Goal: Task Accomplishment & Management: Manage account settings

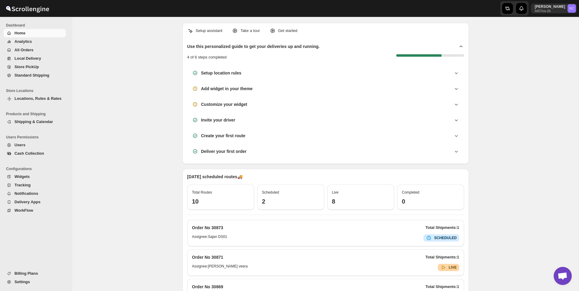
click at [43, 41] on span "Analytics" at bounding box center [39, 42] width 50 height 6
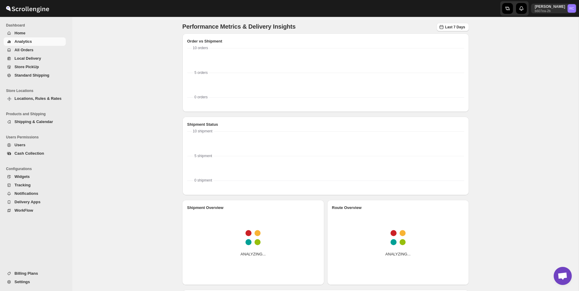
click at [40, 53] on span "All Orders" at bounding box center [39, 50] width 50 height 6
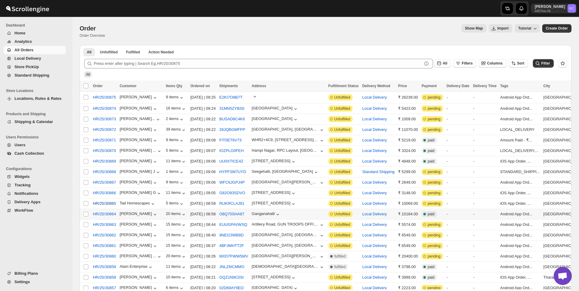
scroll to position [4, 0]
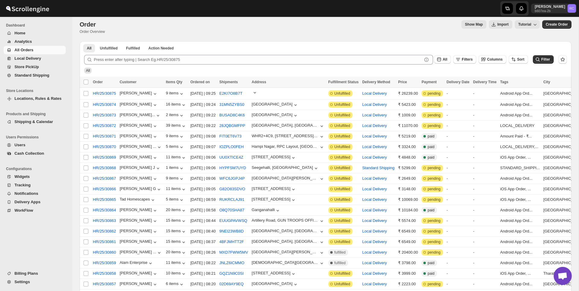
click at [171, 27] on div "Show Map Import Tutorial" at bounding box center [325, 24] width 430 height 8
click at [84, 170] on input "Select order" at bounding box center [86, 168] width 5 height 5
checkbox input "true"
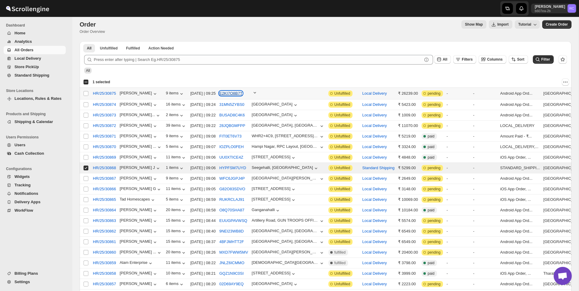
click at [243, 93] on button "E2KI7O8B7T" at bounding box center [230, 93] width 23 height 5
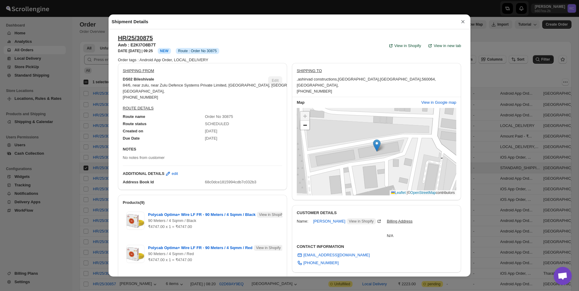
scroll to position [0, 0]
click at [463, 24] on button "×" at bounding box center [463, 22] width 9 height 8
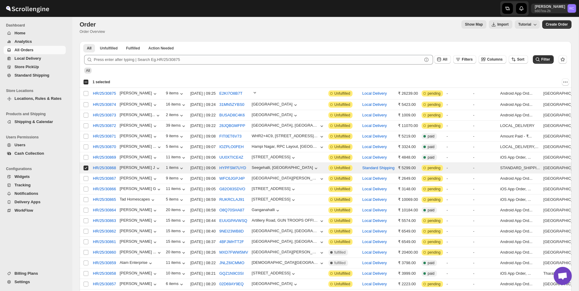
click at [23, 284] on span "Settings" at bounding box center [21, 282] width 15 height 5
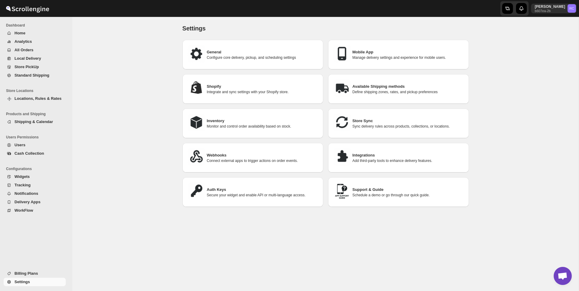
click at [259, 52] on h3 "General" at bounding box center [263, 52] width 112 height 6
select select "m"
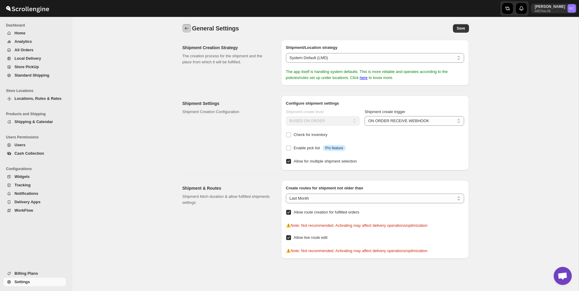
click at [185, 28] on icon "back" at bounding box center [187, 28] width 4 height 3
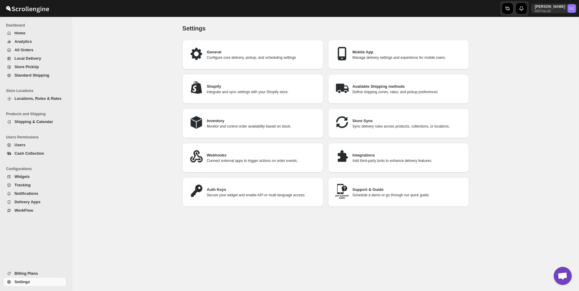
click at [353, 56] on p "Manage delivery settings and experience for mobile users." at bounding box center [409, 57] width 112 height 5
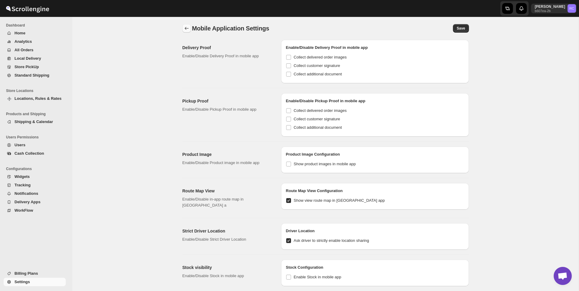
click at [187, 26] on icon "back" at bounding box center [187, 28] width 6 height 6
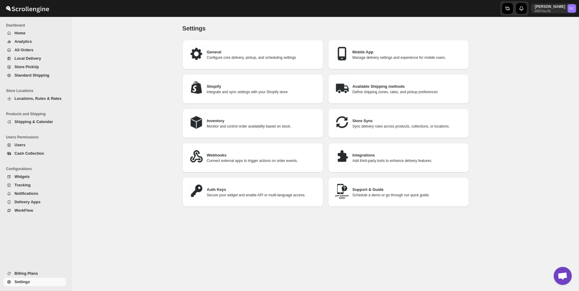
click at [250, 99] on div "Shopify Integrate and sync settings with your Shopify store." at bounding box center [253, 89] width 141 height 30
select select "SHIPMENT_DELIVERED"
select select "ALL"
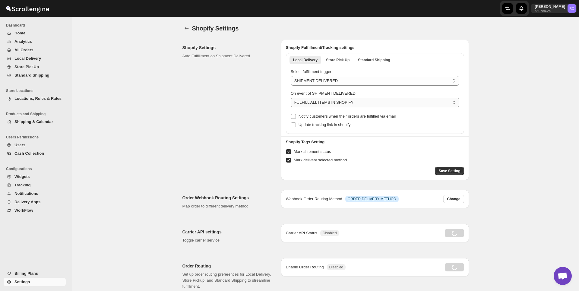
radio input "true"
click at [458, 193] on div "Webhook Order Routing Method Info ORDER DELIVERY METHOD Change" at bounding box center [375, 199] width 188 height 18
click at [455, 199] on span "Change" at bounding box center [453, 199] width 13 height 5
select select "LOCAL"
select select "RETAIL"
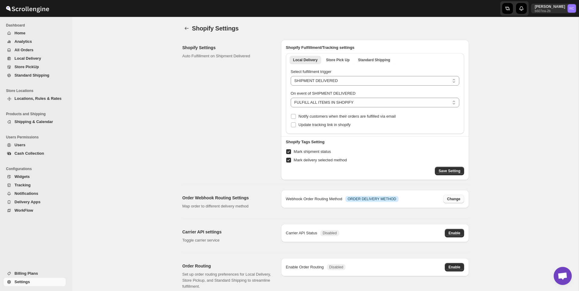
select select "PICK_UP"
select select "STORE_PICKUP"
select select "PICKUP_POINT"
select select "STORE_PICKUP"
select select "STANDARD_SHIPPING"
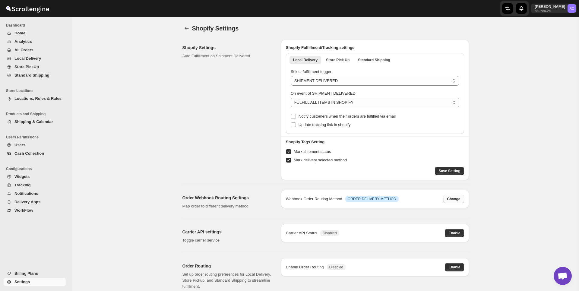
select select "NONE"
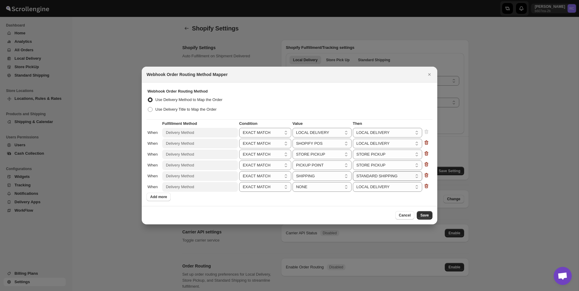
click at [375, 177] on select "LOCAL DELIVERY STORE PICKUP STANDARD SHIPPING" at bounding box center [388, 176] width 70 height 10
select select "LOCAL_DELIVERY"
click at [359, 171] on select "LOCAL DELIVERY STORE PICKUP STANDARD SHIPPING" at bounding box center [388, 176] width 70 height 10
click at [376, 200] on div "Fulfillment Method Condition Value Then When Delivery Method EXACT MATCH CONTAI…" at bounding box center [290, 160] width 286 height 82
click at [427, 220] on div "Cancel Save" at bounding box center [290, 215] width 296 height 18
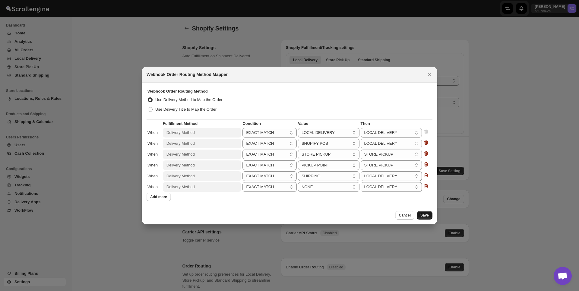
click at [427, 215] on span "Save" at bounding box center [425, 215] width 8 height 5
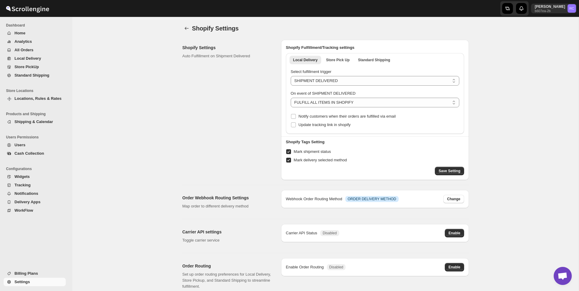
click at [518, 65] on div "Shopify Settings. This page is ready Shopify Settings Shopify Settings Auto Ful…" at bounding box center [325, 233] width 507 height 433
click at [507, 110] on div "Shopify Settings. This page is ready Shopify Settings Shopify Settings Auto Ful…" at bounding box center [325, 233] width 507 height 433
click at [525, 87] on div "Shopify Settings. This page is ready Shopify Settings Shopify Settings Auto Ful…" at bounding box center [325, 233] width 507 height 433
click at [56, 42] on span "Analytics" at bounding box center [39, 42] width 50 height 6
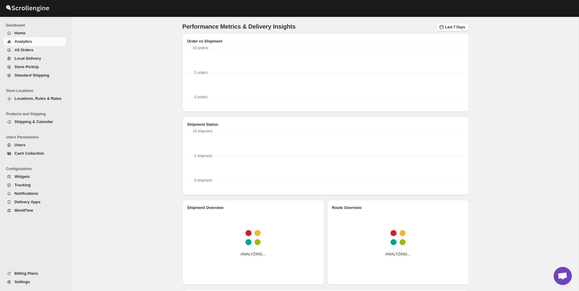
click at [45, 52] on span "All Orders" at bounding box center [39, 50] width 50 height 6
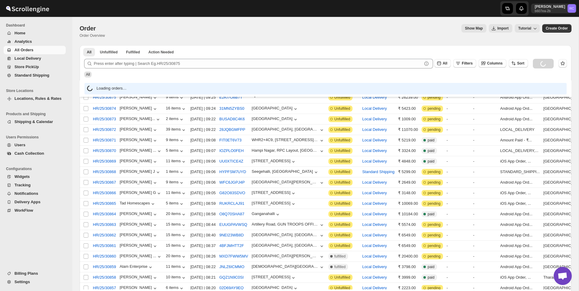
click at [176, 27] on div "Show Map Import Tutorial" at bounding box center [325, 28] width 430 height 8
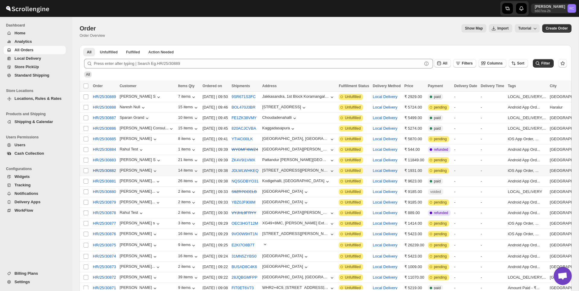
click at [107, 173] on span "HR/25/30882" at bounding box center [104, 171] width 23 height 6
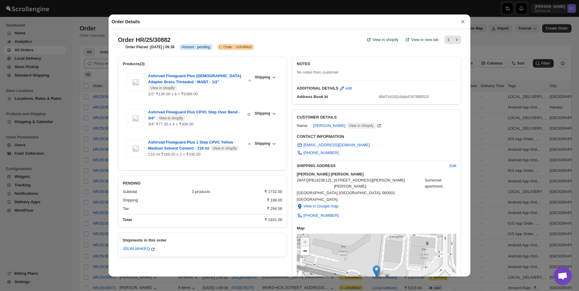
click at [396, 99] on span "68d7c6162c6abd7d79f8052f" at bounding box center [404, 96] width 50 height 5
copy span "68d7c6162c6abd7d79f8052f"
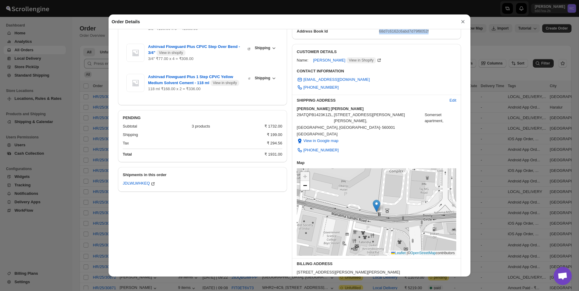
scroll to position [59, 0]
